Goal: Transaction & Acquisition: Purchase product/service

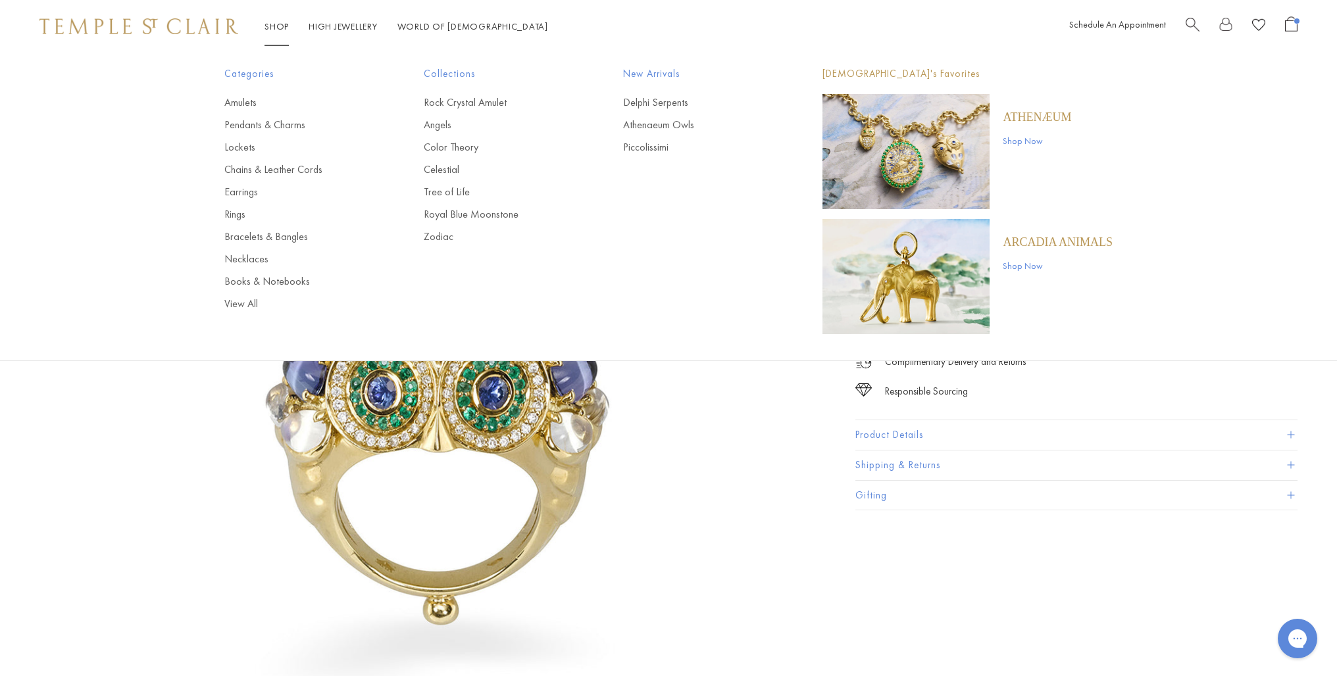
click at [280, 25] on link "Shop Shop" at bounding box center [277, 26] width 24 height 12
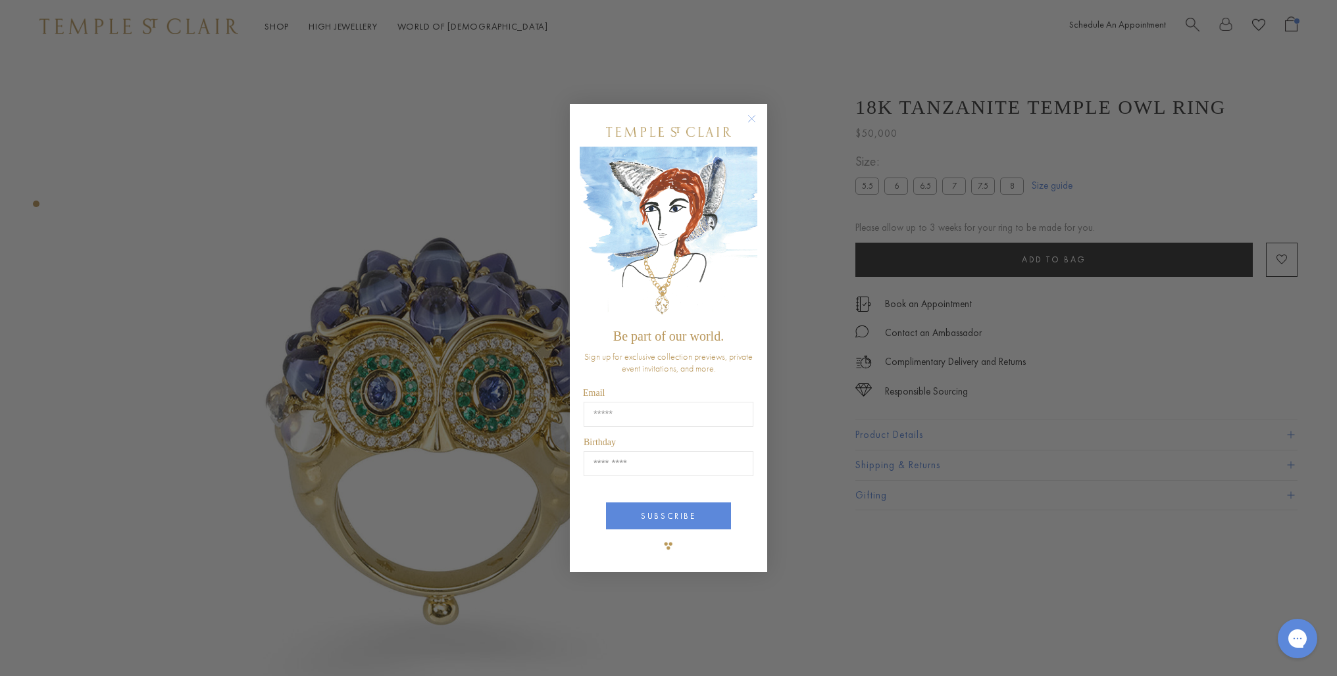
click at [237, 215] on div "Close dialog Be part of our world. Sign up for exclusive collection previews, p…" at bounding box center [668, 338] width 1337 height 676
click at [750, 121] on icon "Close dialog" at bounding box center [752, 119] width 7 height 7
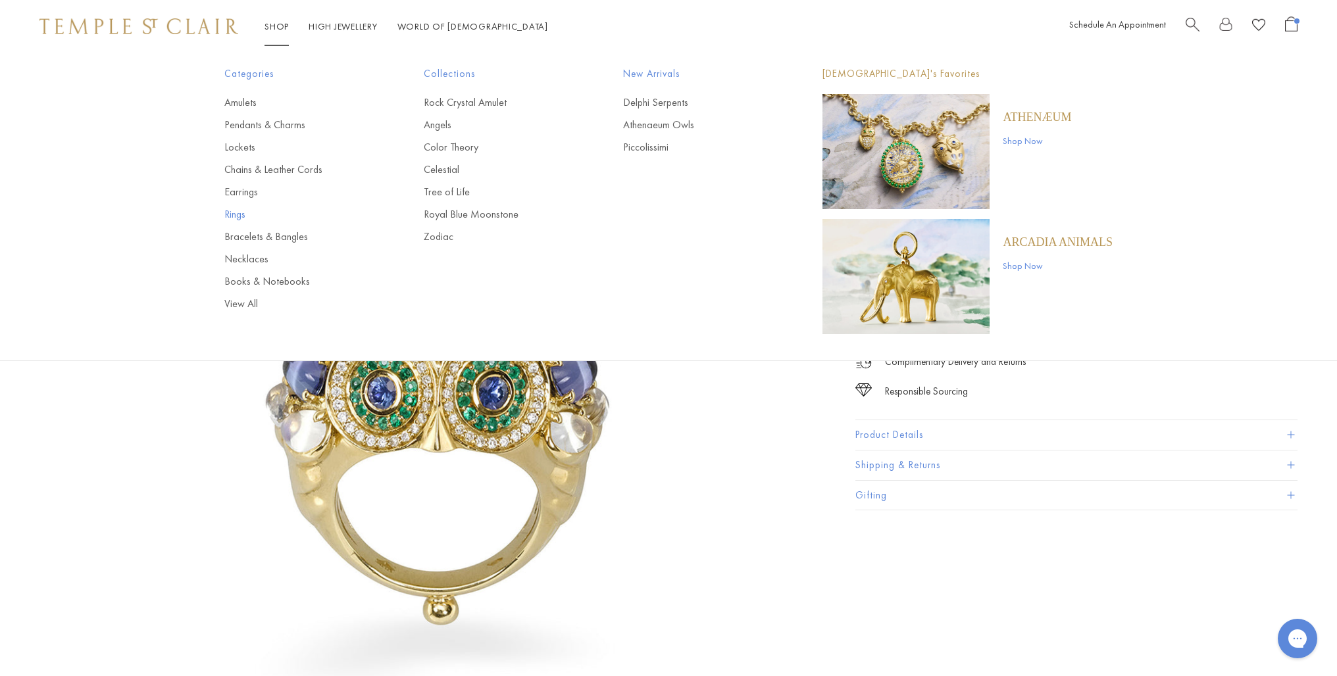
click at [230, 215] on link "Rings" at bounding box center [297, 214] width 147 height 14
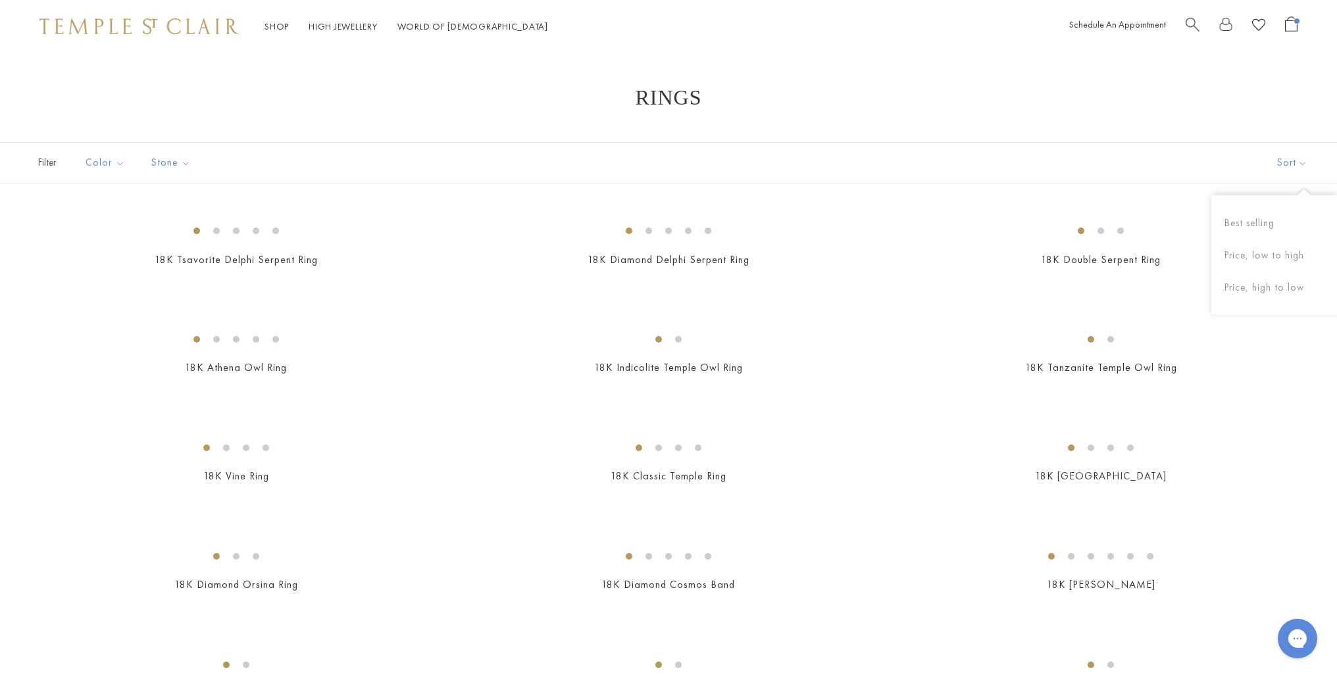
click at [1284, 165] on button "Sort" at bounding box center [1292, 163] width 89 height 40
click at [1273, 248] on button "Price, low to high" at bounding box center [1275, 256] width 126 height 32
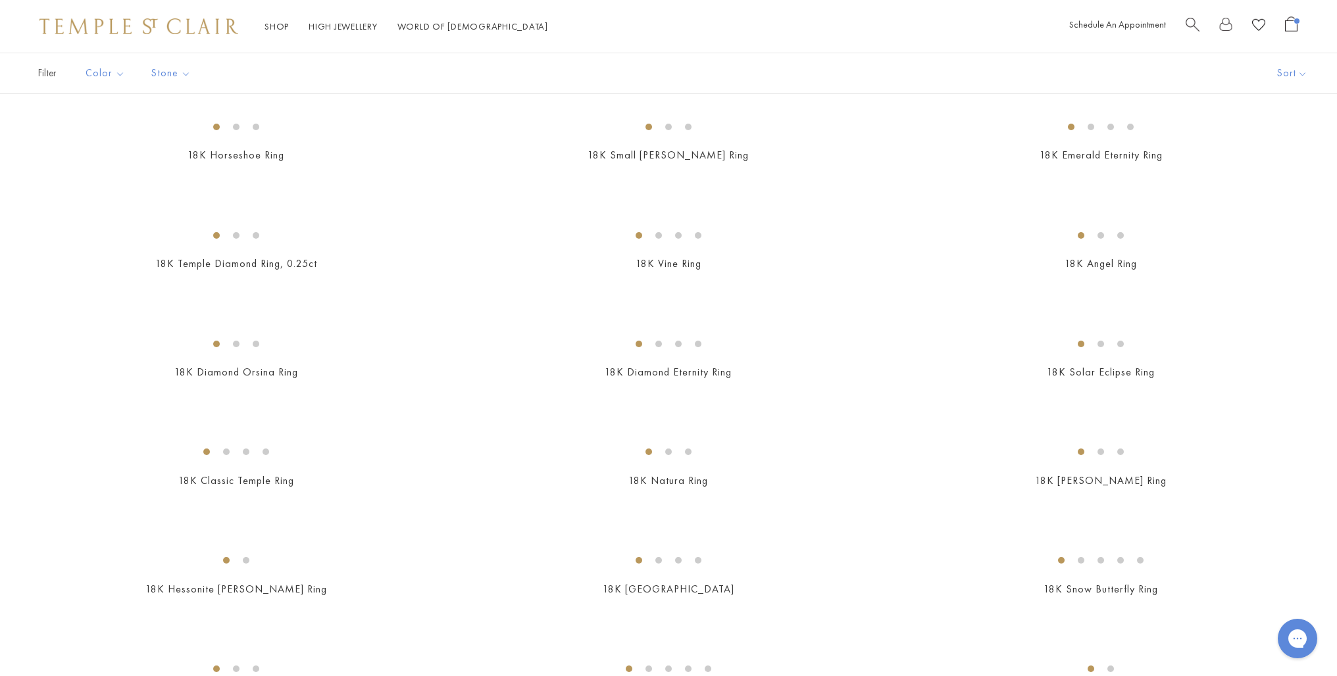
scroll to position [323, 0]
